Goal: Transaction & Acquisition: Purchase product/service

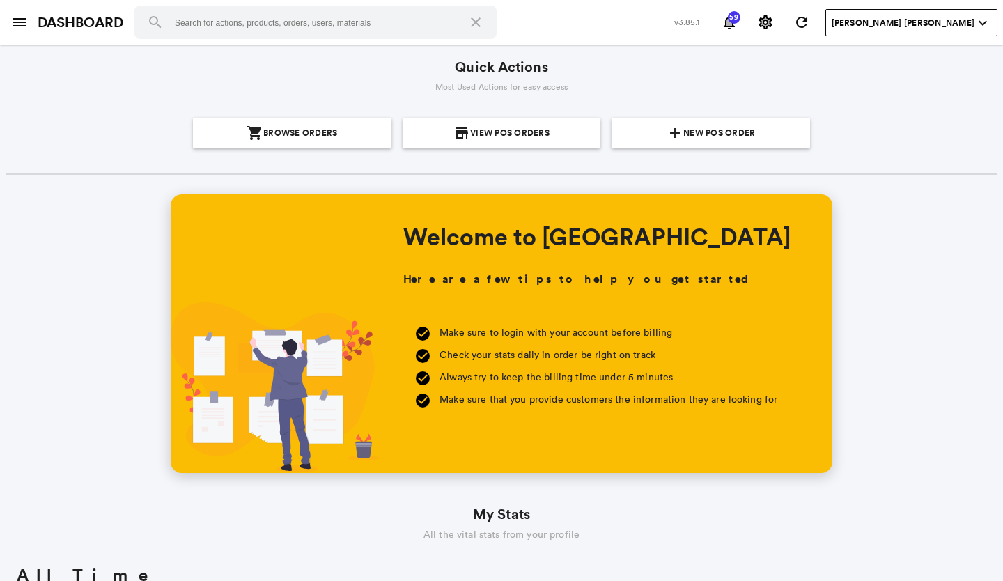
scroll to position [251, 479]
click at [683, 130] on span "New POS Order" at bounding box center [719, 133] width 72 height 31
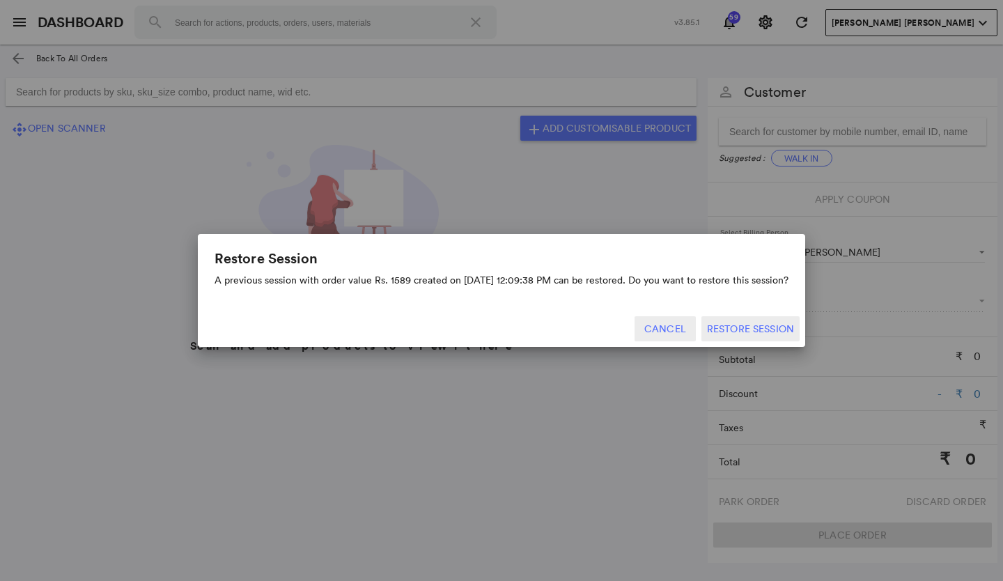
click at [676, 331] on button "Cancel" at bounding box center [664, 328] width 61 height 25
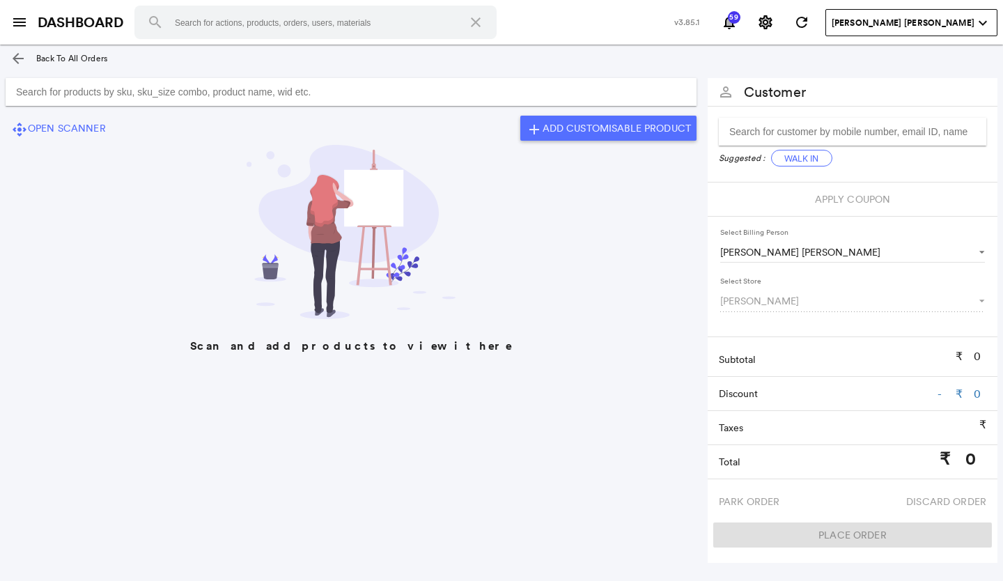
click at [270, 97] on input "Search for products by sku, sku_size combo, product name, wid etc." at bounding box center [351, 92] width 691 height 28
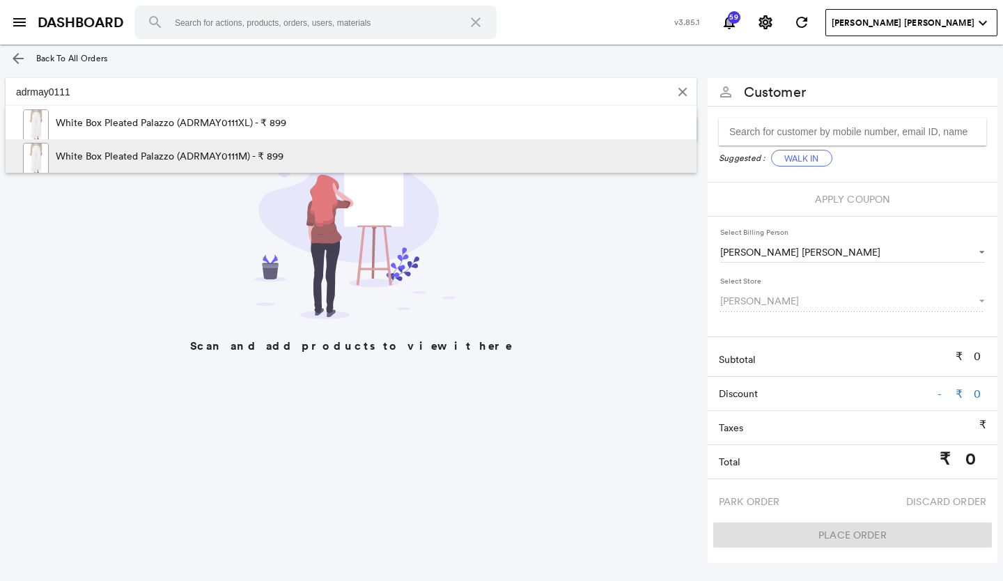
type input "adrmay0111"
click at [222, 151] on p "White Box Pleated Palazzo (ADRMAY0111M) - ₹ 899" at bounding box center [170, 155] width 228 height 33
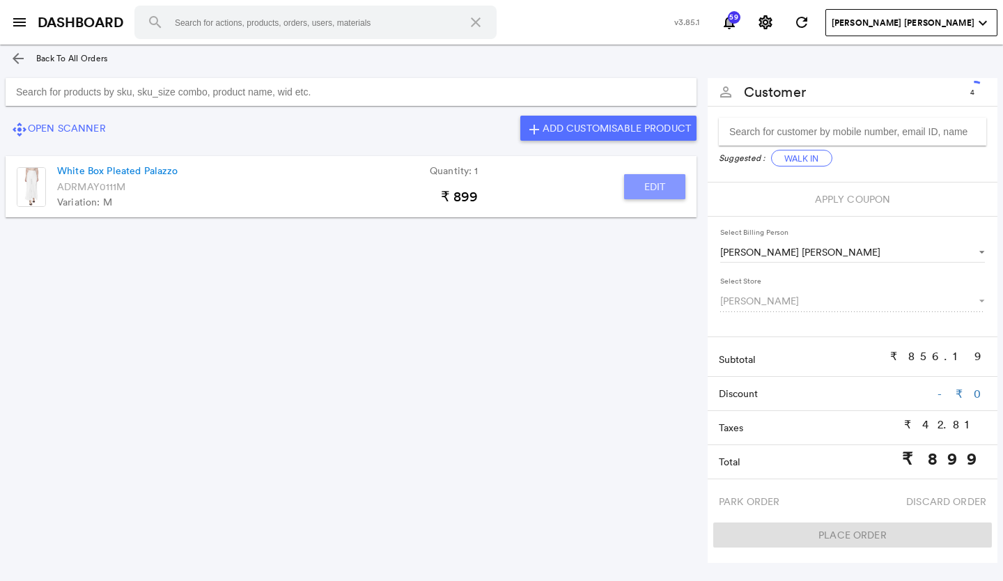
click at [650, 185] on button "Edit" at bounding box center [654, 186] width 61 height 25
type input "White Box Pleated Palazzo"
type input "1"
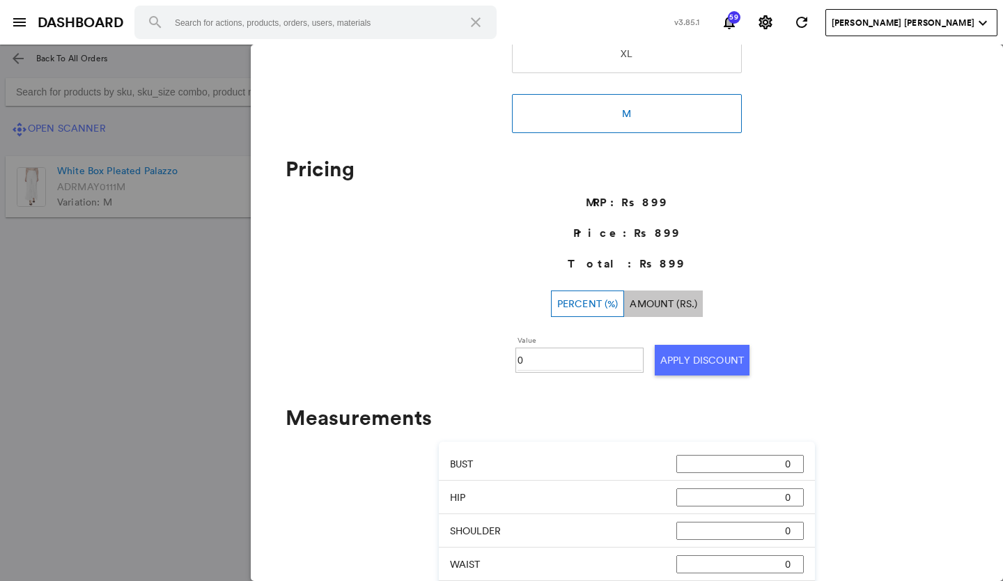
scroll to position [279, 0]
click at [538, 354] on input "0" at bounding box center [579, 359] width 124 height 21
type input "050"
click at [682, 365] on button "Apply Discount" at bounding box center [702, 359] width 95 height 31
click at [196, 363] on md-backdrop at bounding box center [501, 313] width 1003 height 536
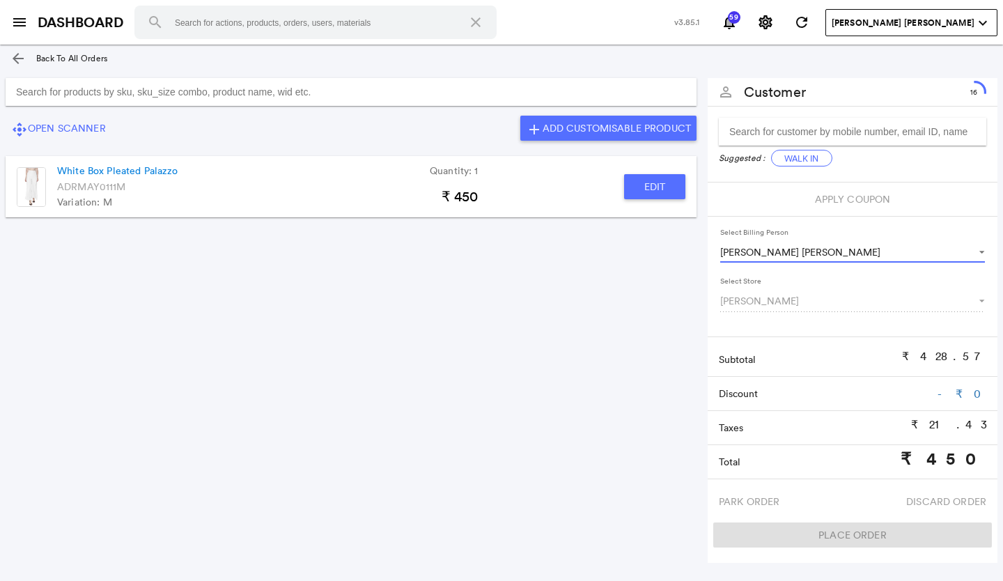
click at [980, 252] on span "Select Billing Person" at bounding box center [974, 250] width 17 height 13
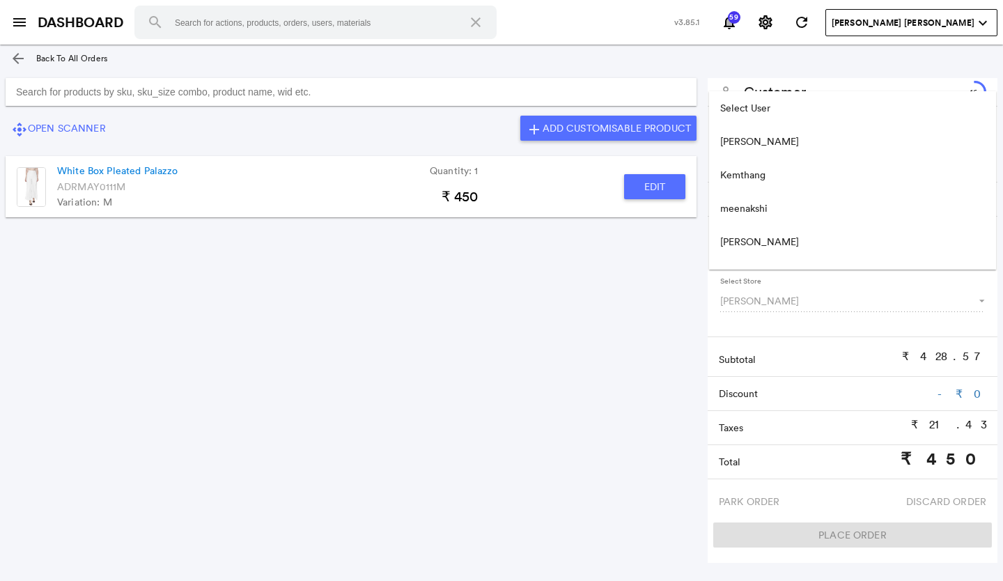
scroll to position [123, 0]
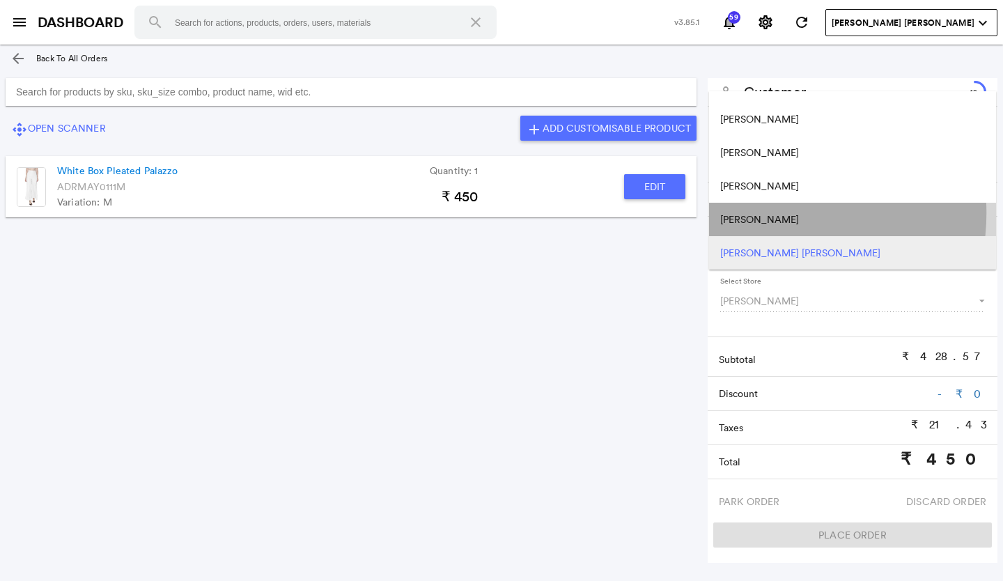
click at [765, 213] on span "[PERSON_NAME]" at bounding box center [759, 219] width 79 height 14
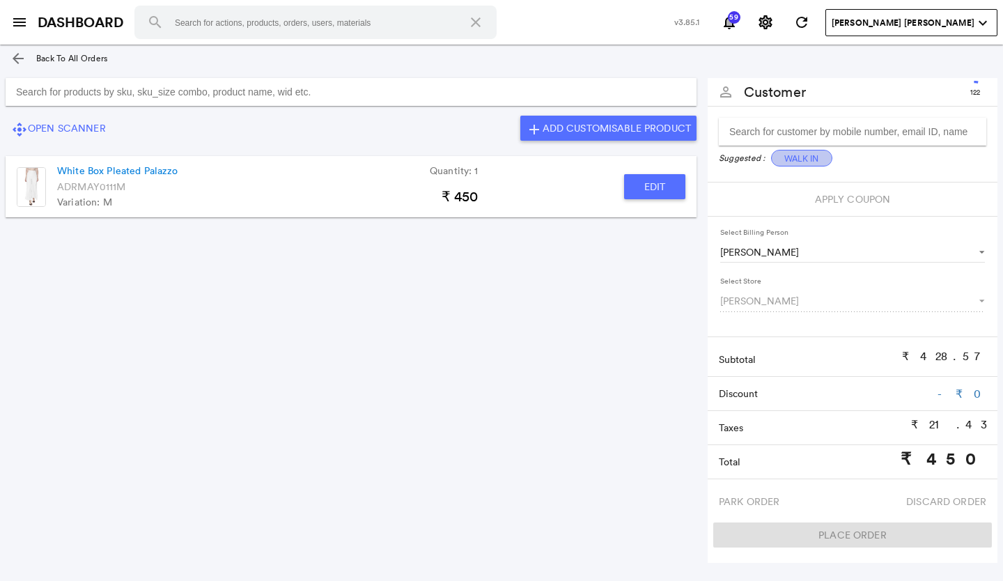
click at [814, 155] on button "Walk In" at bounding box center [801, 158] width 61 height 17
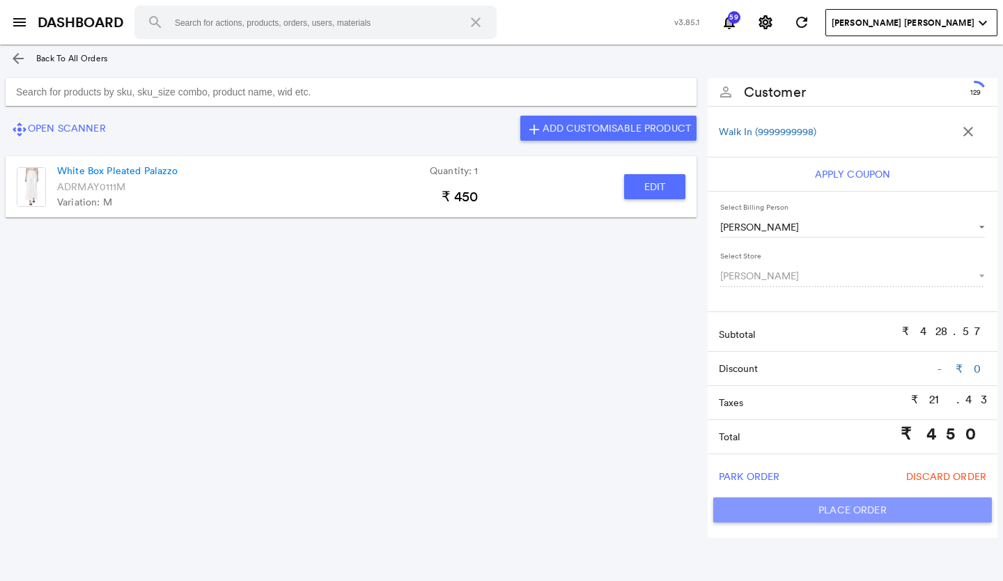
click at [824, 508] on button "Place Order" at bounding box center [852, 509] width 279 height 25
type input "450"
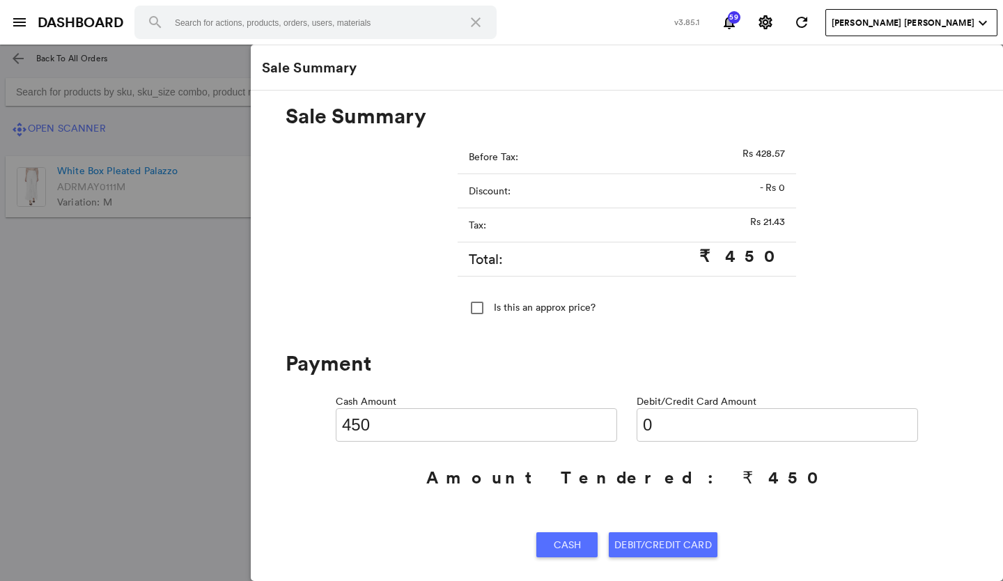
click at [620, 540] on span "Debit/Credit Card" at bounding box center [662, 544] width 97 height 25
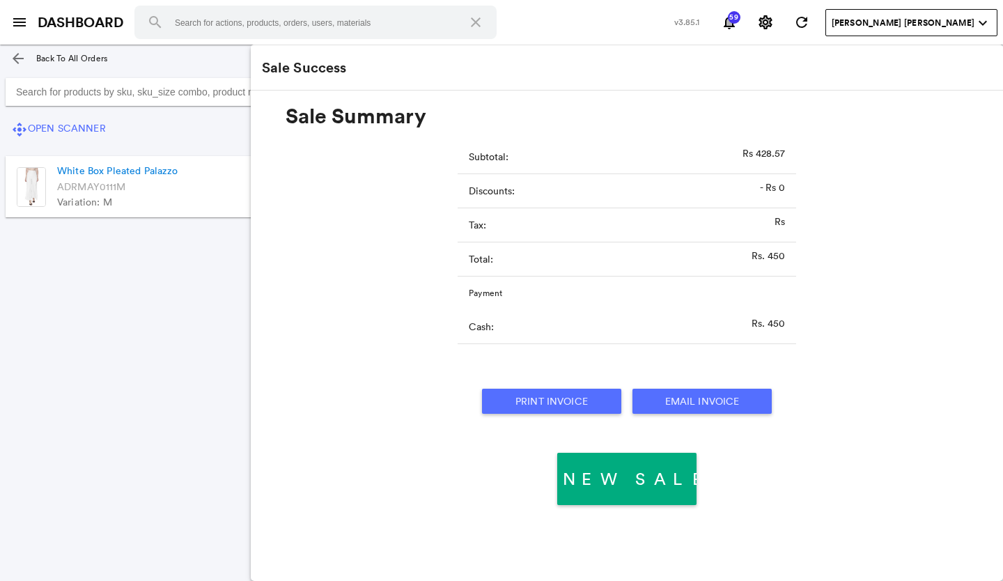
click at [124, 428] on section "control_camera Open Scanner add Add Customisable Product White Box Pleated Pala…" at bounding box center [351, 302] width 702 height 460
click at [565, 398] on button "Print Invoice" at bounding box center [551, 401] width 139 height 25
click at [17, 24] on md-icon "menu" at bounding box center [19, 22] width 17 height 17
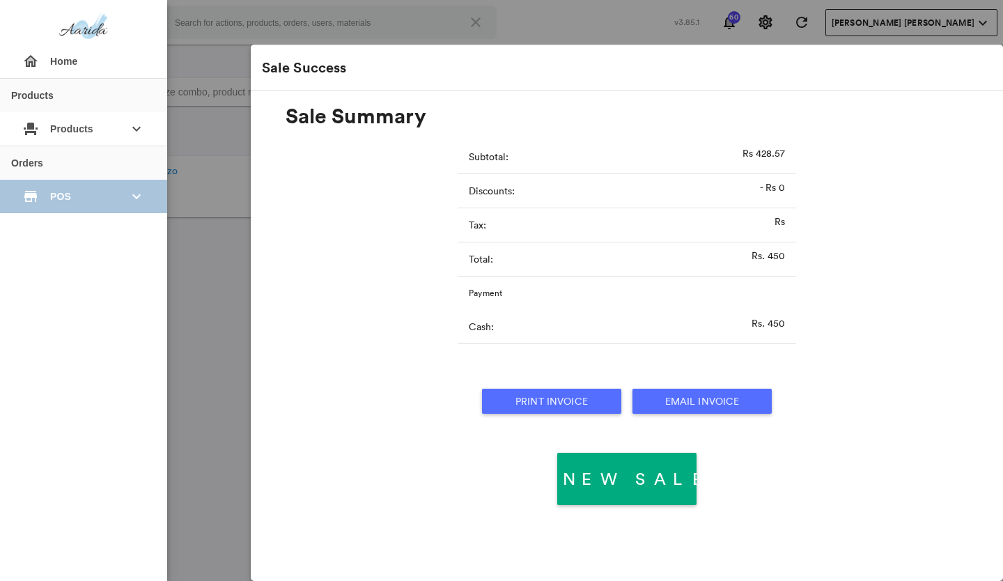
click at [40, 207] on div "store POS keyboard_arrow_down" at bounding box center [83, 196] width 145 height 33
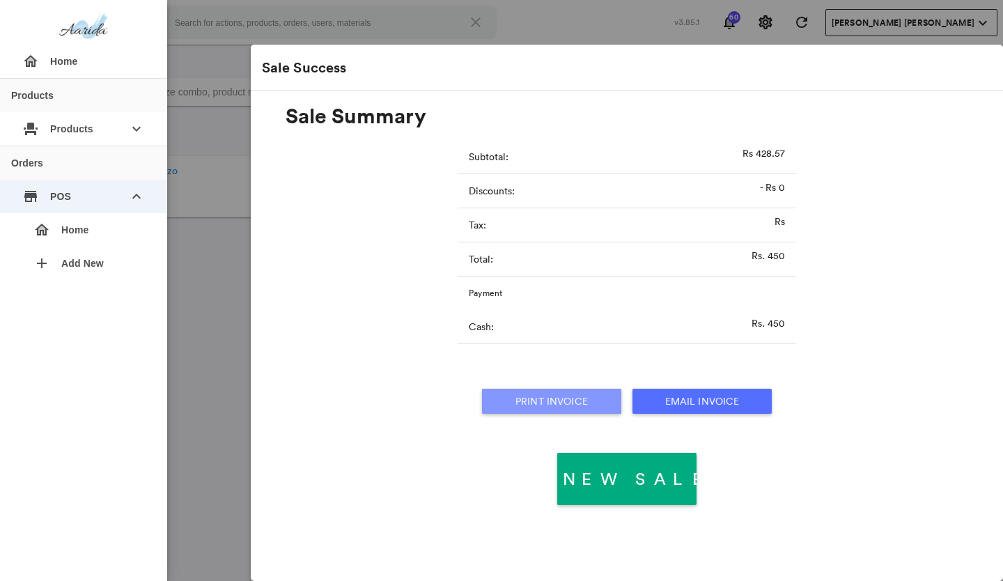
click at [506, 395] on button "Print Invoice" at bounding box center [551, 401] width 139 height 25
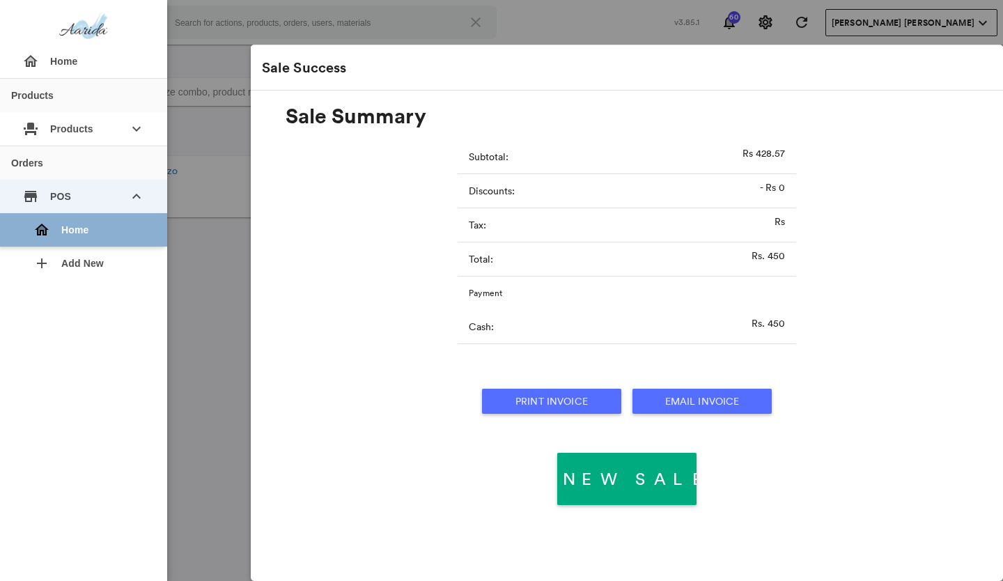
click at [31, 230] on div "home Home" at bounding box center [89, 229] width 134 height 33
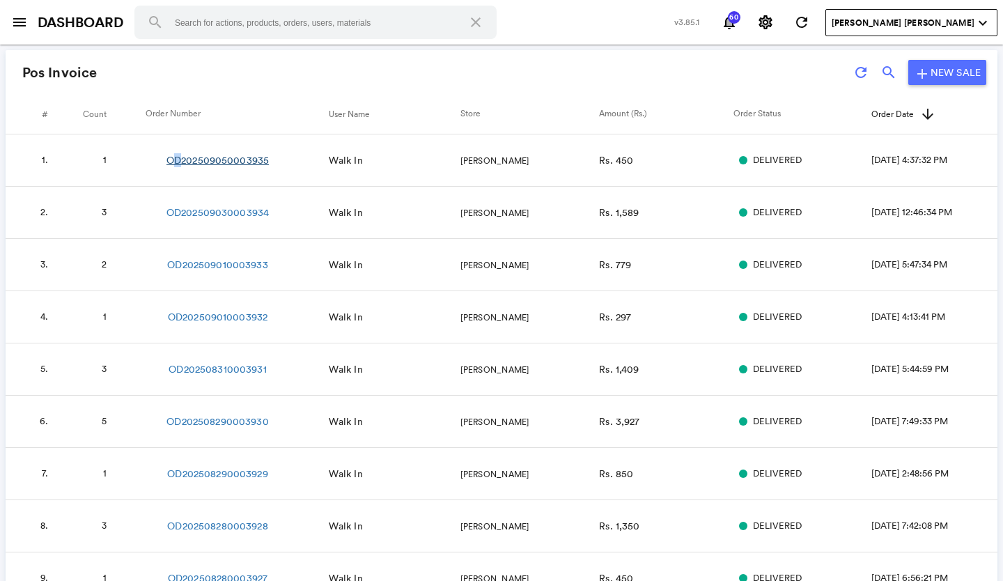
click at [171, 157] on link "OD202509050003935" at bounding box center [217, 160] width 102 height 14
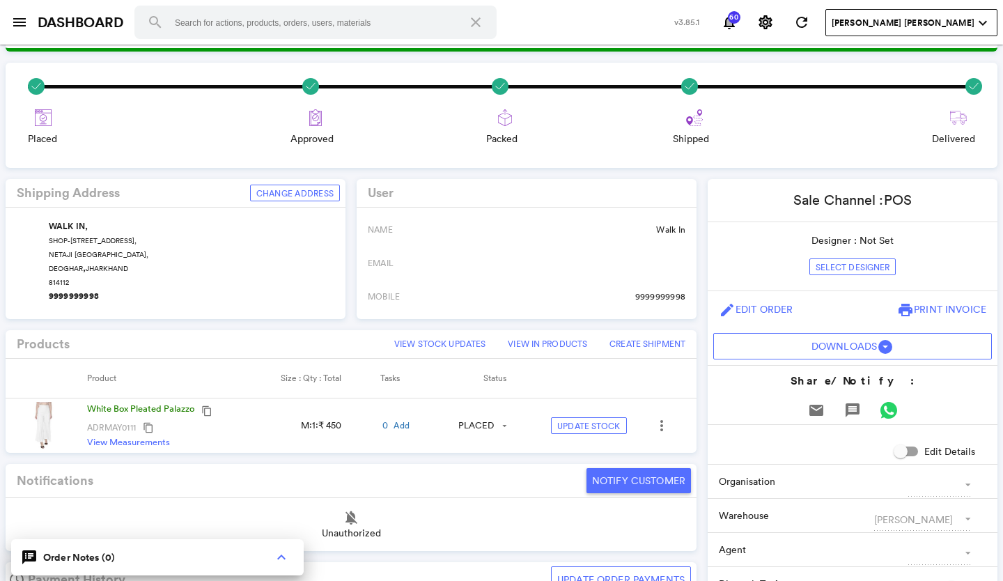
scroll to position [70, 0]
